Goal: Task Accomplishment & Management: Manage account settings

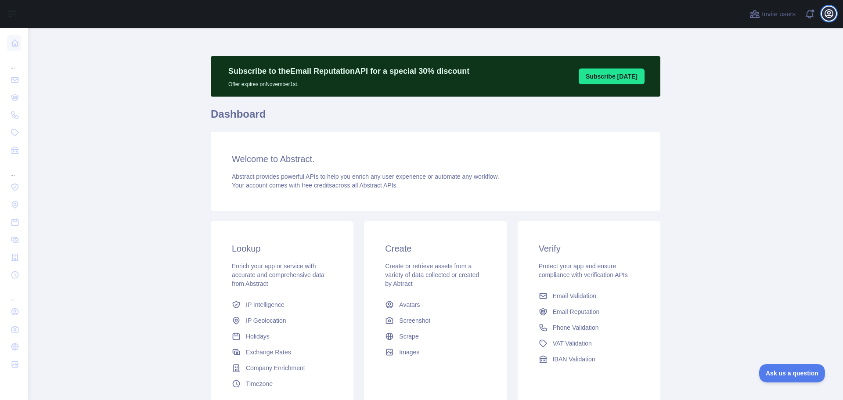
click at [831, 15] on icon "button" at bounding box center [829, 14] width 8 height 8
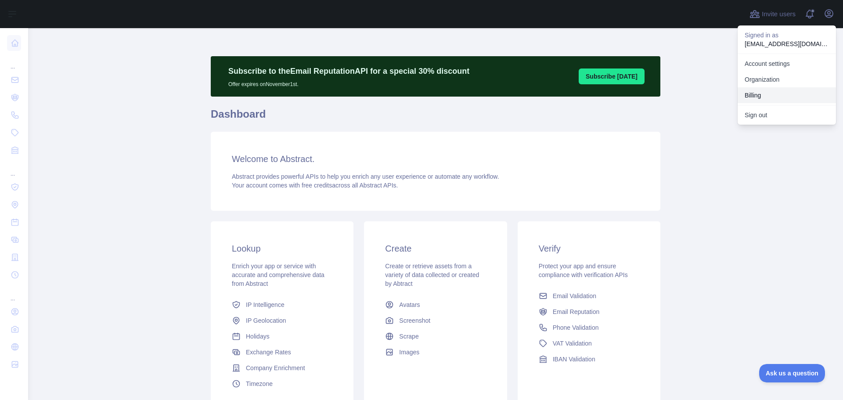
click at [778, 97] on button "Billing" at bounding box center [787, 95] width 98 height 16
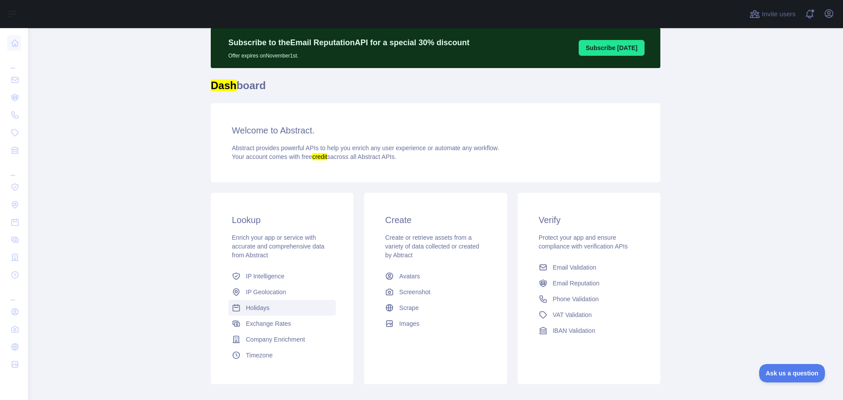
scroll to position [44, 0]
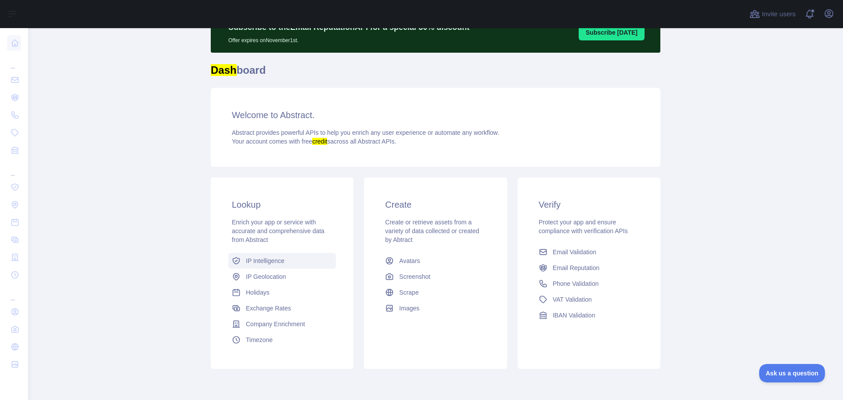
click at [264, 263] on span "IP Intelligence" at bounding box center [265, 260] width 39 height 9
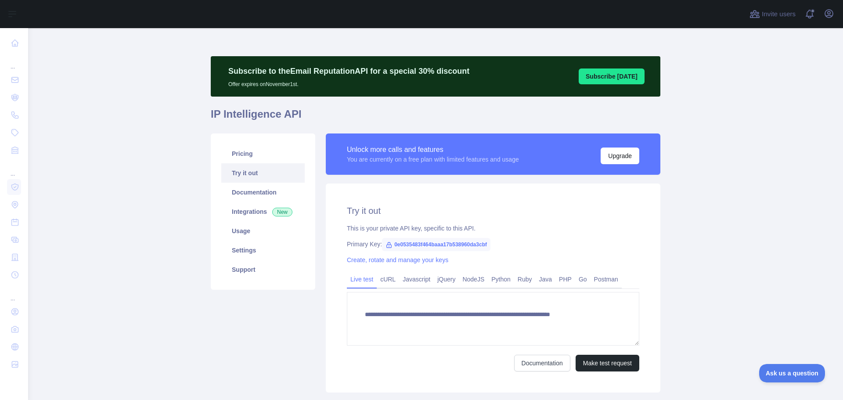
type textarea "**********"
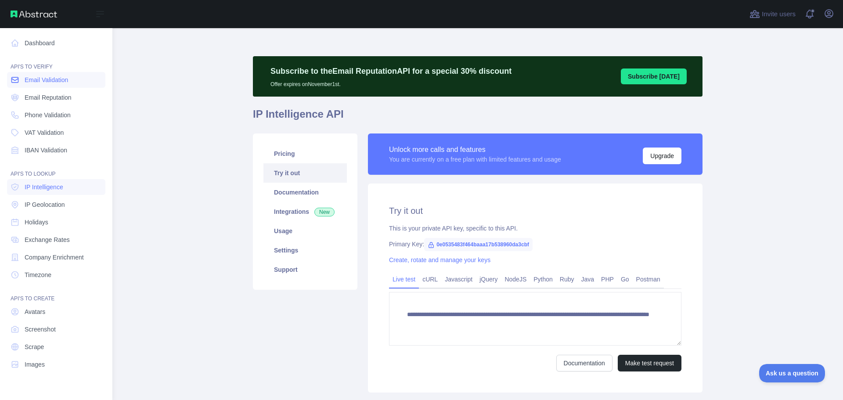
click at [38, 83] on span "Email Validation" at bounding box center [46, 80] width 43 height 9
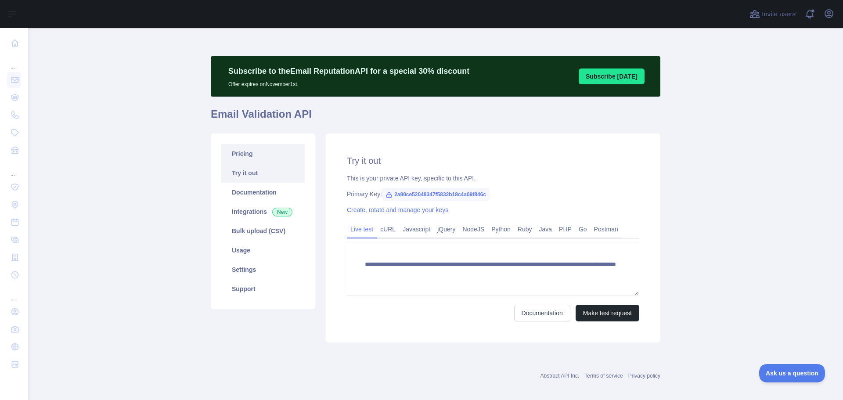
click at [241, 150] on link "Pricing" at bounding box center [262, 153] width 83 height 19
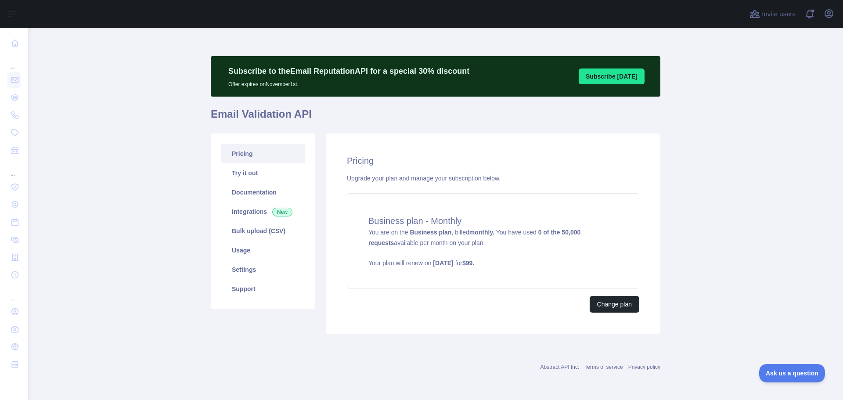
click at [246, 162] on link "Pricing" at bounding box center [262, 153] width 83 height 19
click at [428, 176] on div "Upgrade your plan and manage your subscription below." at bounding box center [493, 178] width 292 height 9
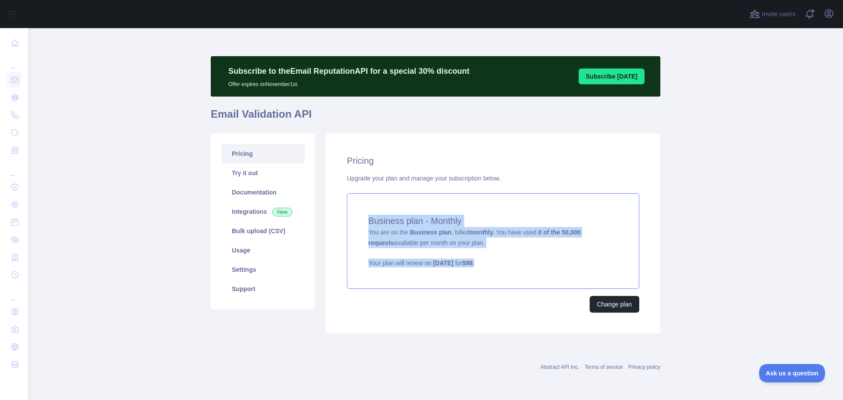
drag, startPoint x: 532, startPoint y: 267, endPoint x: 356, endPoint y: 220, distance: 182.6
click at [356, 220] on div "Business plan - Monthly You are on the Business plan , billed monthly. You have…" at bounding box center [493, 241] width 292 height 96
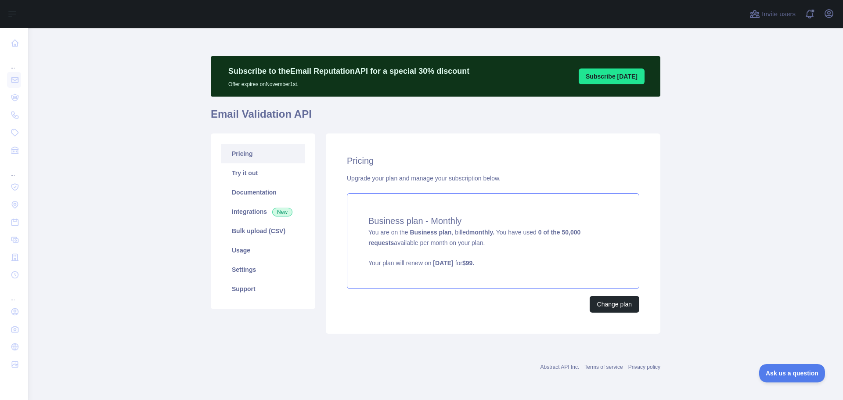
drag, startPoint x: 473, startPoint y: 244, endPoint x: 370, endPoint y: 227, distance: 105.0
click at [370, 227] on div "Business plan - Monthly You are on the Business plan , billed monthly. You have…" at bounding box center [493, 241] width 292 height 96
drag, startPoint x: 471, startPoint y: 238, endPoint x: 510, endPoint y: 239, distance: 39.1
click at [510, 239] on div "Business plan - Monthly You are on the Business plan , billed monthly. You have…" at bounding box center [493, 241] width 292 height 96
click at [605, 309] on button "Change plan" at bounding box center [615, 304] width 50 height 17
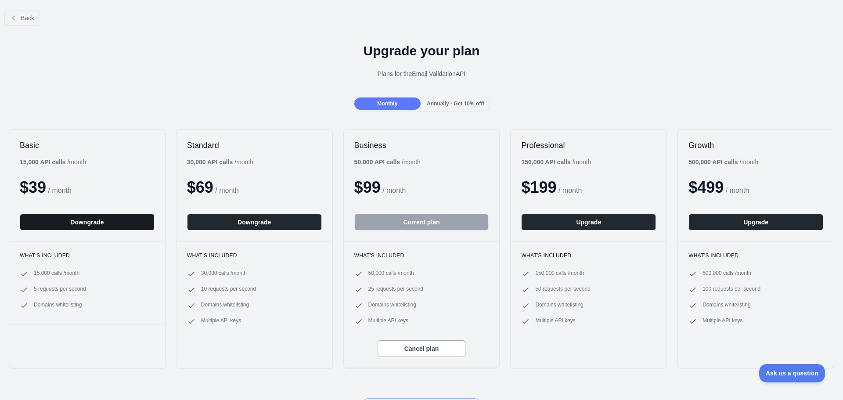
click at [50, 222] on button "Downgrade" at bounding box center [87, 222] width 135 height 17
